Goal: Book appointment/travel/reservation

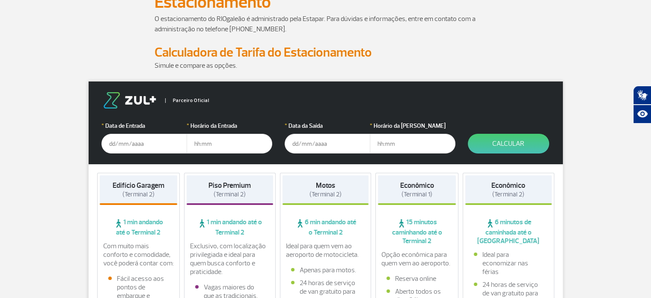
scroll to position [93, 0]
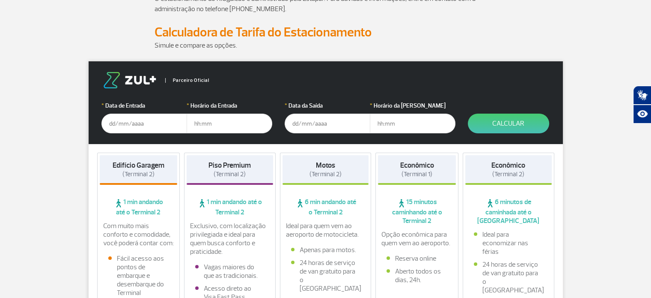
click at [144, 122] on input "text" at bounding box center [145, 124] width 86 height 20
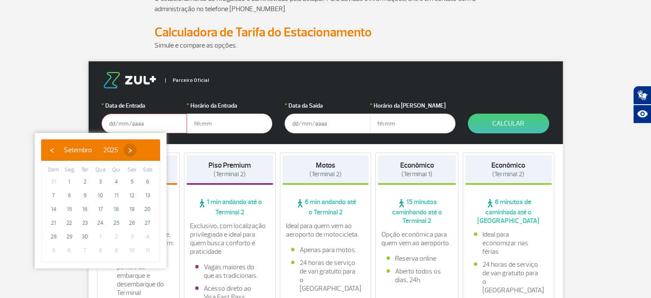
click at [137, 152] on span "›" at bounding box center [130, 149] width 13 height 13
click at [118, 193] on span "9" at bounding box center [117, 195] width 14 height 14
type input "[DATE]"
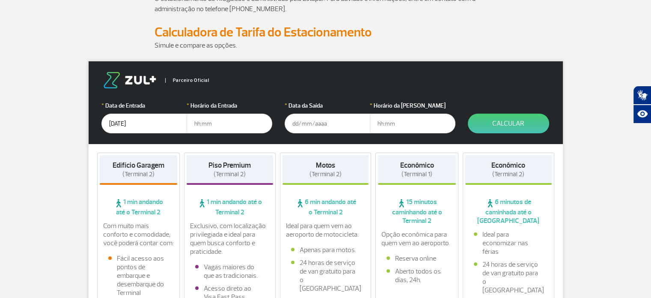
click at [207, 125] on input "text" at bounding box center [230, 124] width 86 height 20
type input "9"
type input "09:30"
click at [302, 123] on input "text" at bounding box center [328, 124] width 86 height 20
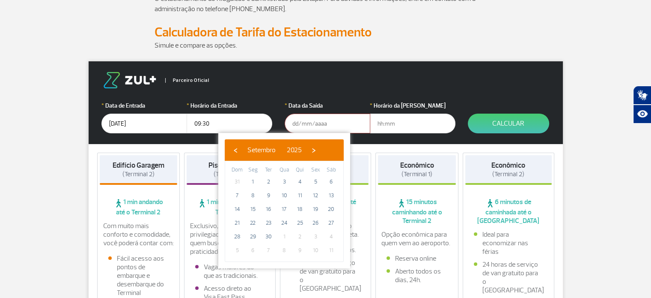
click at [337, 155] on div "‹ ​ Setembro ​ 2025 ​ ›" at bounding box center [284, 149] width 119 height 21
click at [320, 151] on span "›" at bounding box center [314, 149] width 13 height 13
click at [267, 210] on span "14" at bounding box center [269, 209] width 14 height 14
type input "[DATE]"
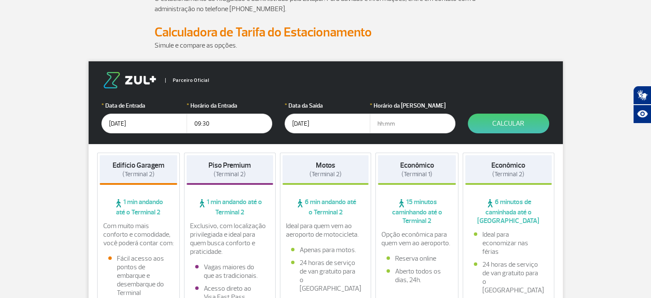
click at [394, 126] on input "text" at bounding box center [413, 124] width 86 height 20
type input "18:00"
click at [496, 122] on button "Calcular" at bounding box center [508, 124] width 81 height 20
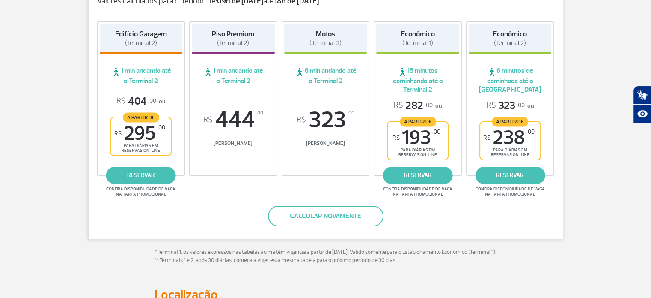
scroll to position [170, 0]
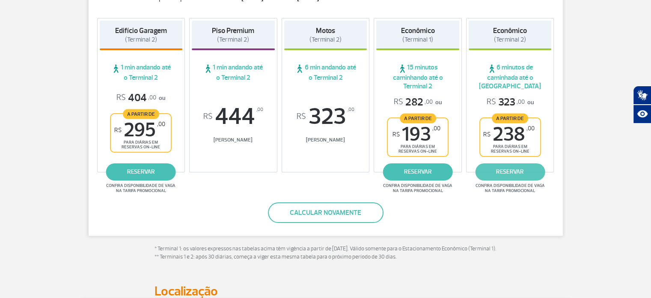
click at [496, 171] on link "reservar" at bounding box center [510, 171] width 70 height 17
click at [493, 171] on link "reservar" at bounding box center [510, 171] width 70 height 17
click at [137, 176] on link "reservar" at bounding box center [141, 171] width 70 height 17
